Goal: Task Accomplishment & Management: Manage account settings

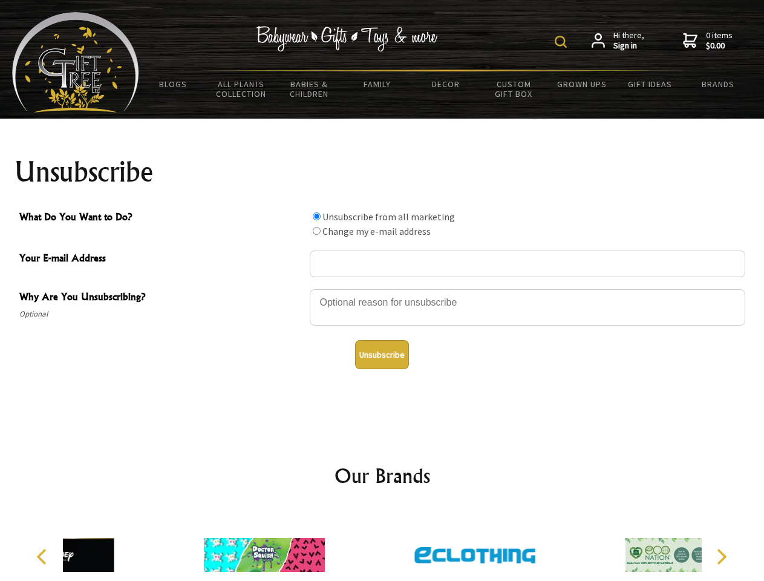
click at [563, 42] on img at bounding box center [561, 42] width 12 height 12
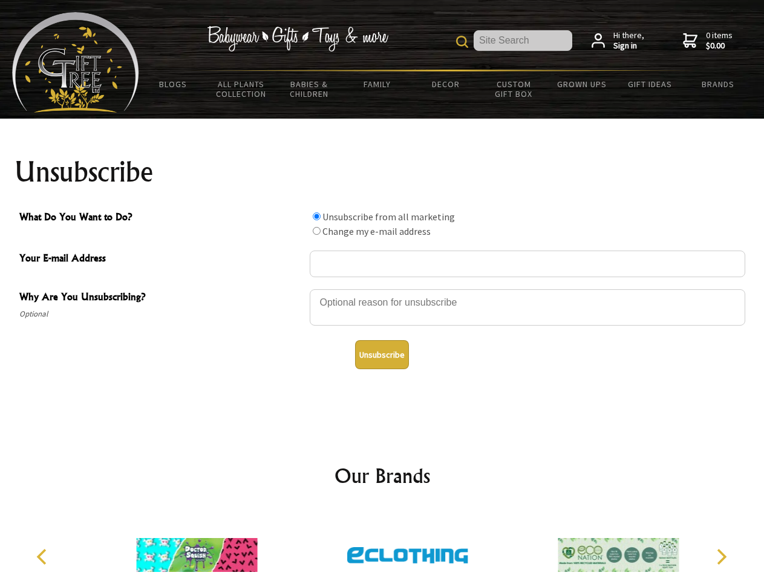
click at [382, 289] on div at bounding box center [528, 309] width 436 height 42
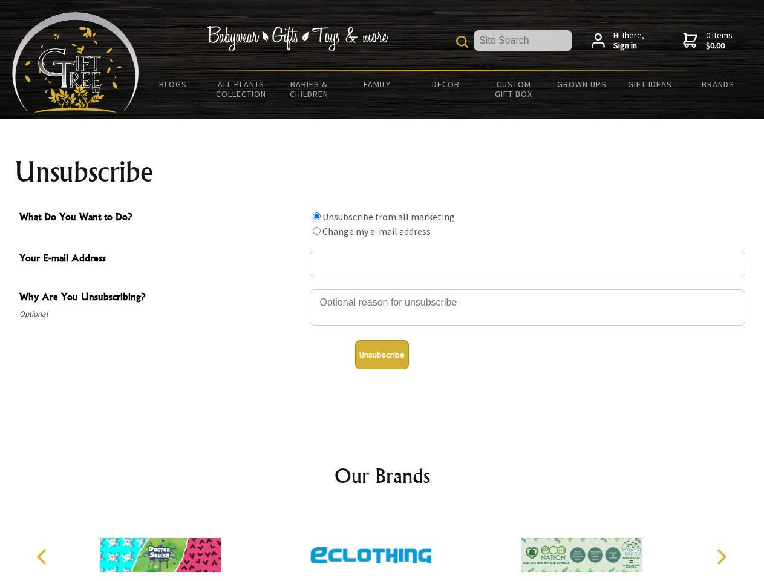
click at [316, 216] on input "What Do You Want to Do?" at bounding box center [317, 216] width 8 height 8
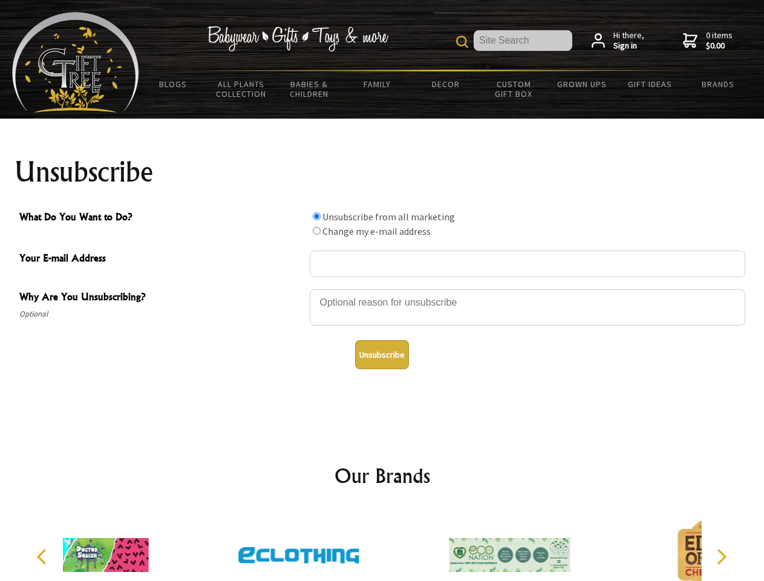
click at [316, 230] on input "What Do You Want to Do?" at bounding box center [317, 231] width 8 height 8
radio input "true"
click at [382, 354] on button "Unsubscribe" at bounding box center [382, 354] width 54 height 29
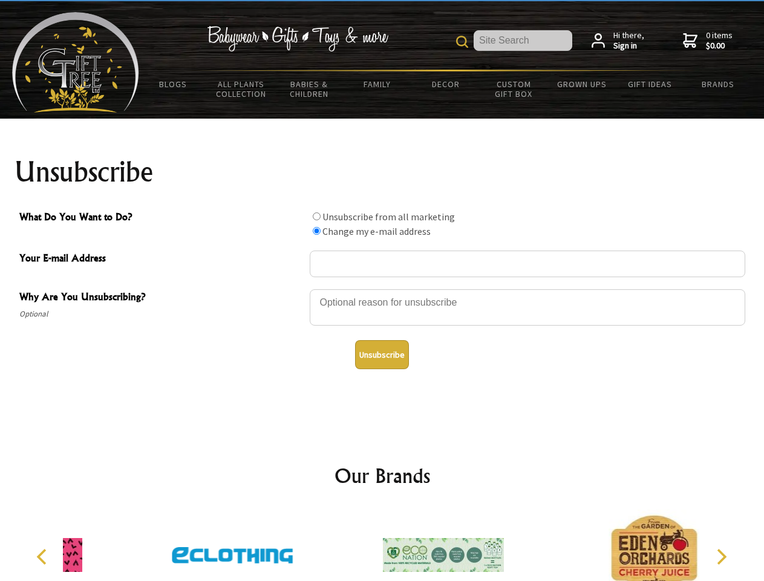
click at [383, 545] on img at bounding box center [443, 554] width 121 height 91
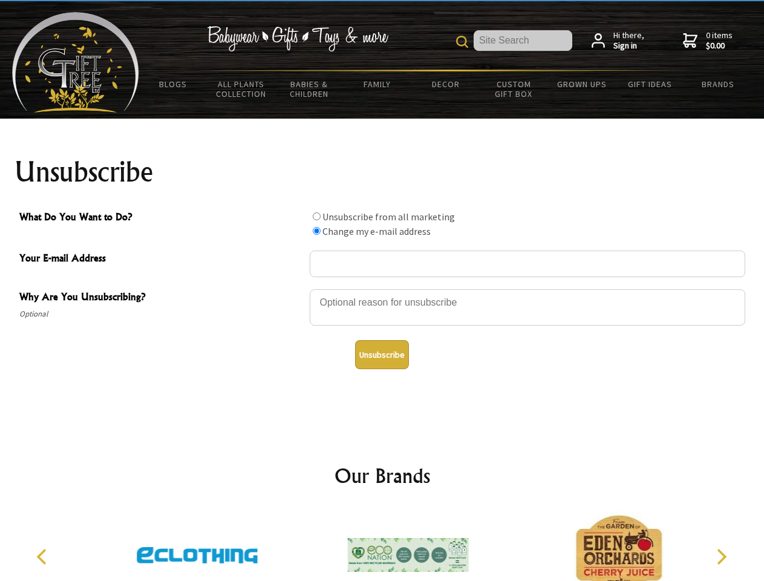
click at [44, 557] on icon "Previous" at bounding box center [43, 557] width 16 height 16
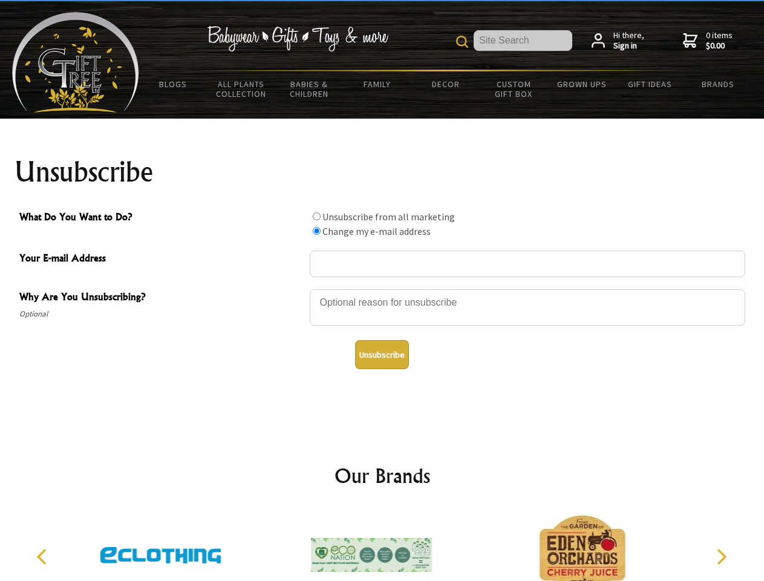
click at [721, 557] on icon "Next" at bounding box center [721, 557] width 16 height 16
